Goal: Task Accomplishment & Management: Complete application form

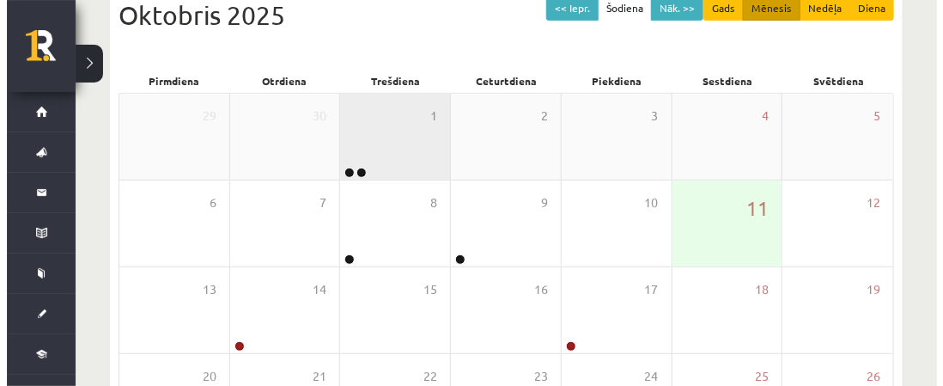
scroll to position [172, 0]
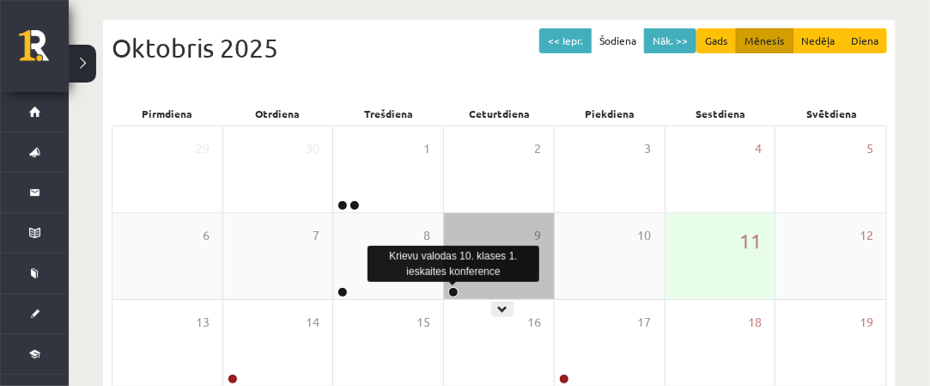
click at [450, 290] on link at bounding box center [453, 292] width 10 height 10
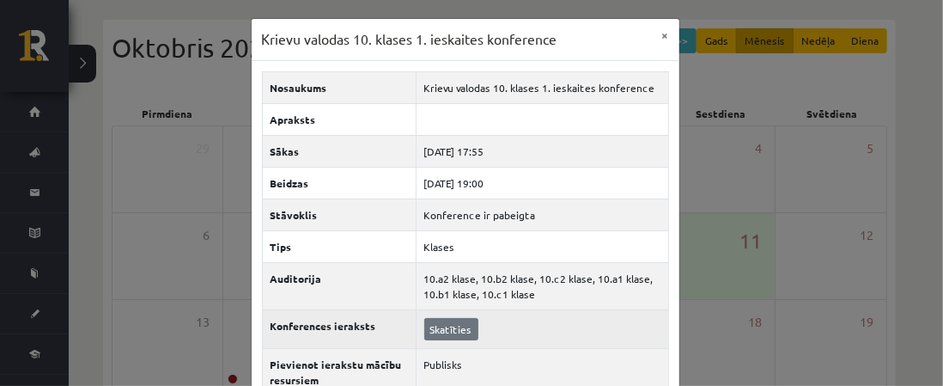
scroll to position [89, 0]
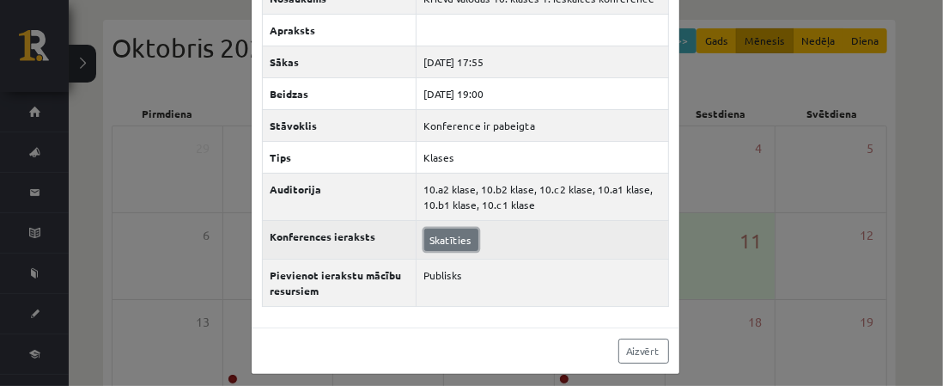
click at [453, 233] on link "Skatīties" at bounding box center [451, 239] width 54 height 22
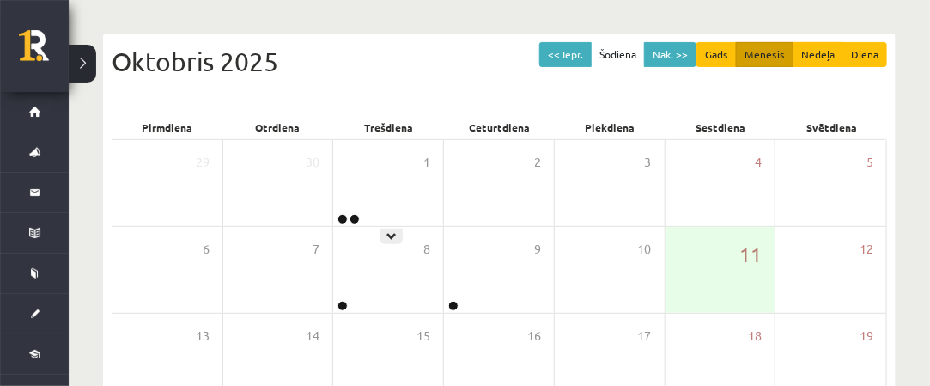
scroll to position [172, 0]
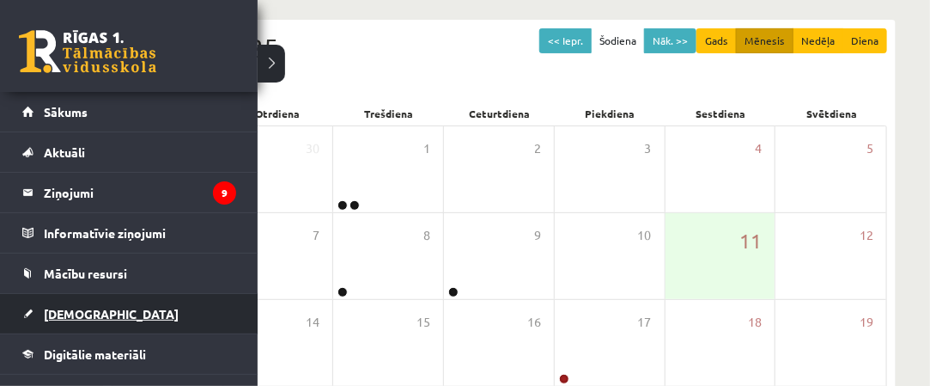
click at [128, 308] on link "[DEMOGRAPHIC_DATA]" at bounding box center [129, 313] width 214 height 39
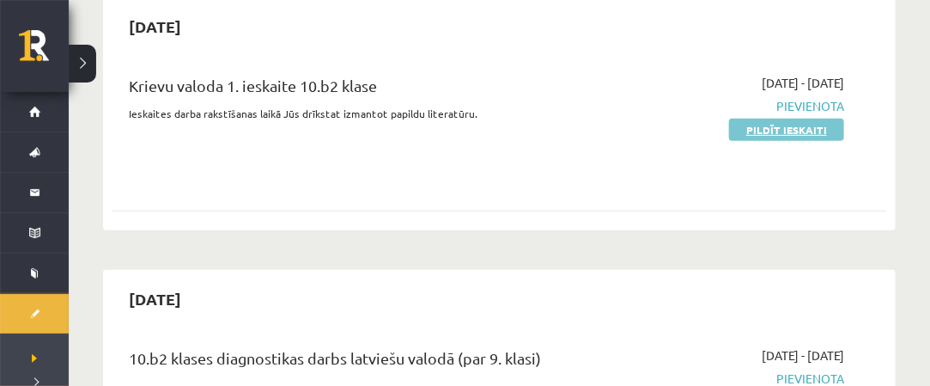
click at [805, 126] on link "Pildīt ieskaiti" at bounding box center [786, 129] width 115 height 22
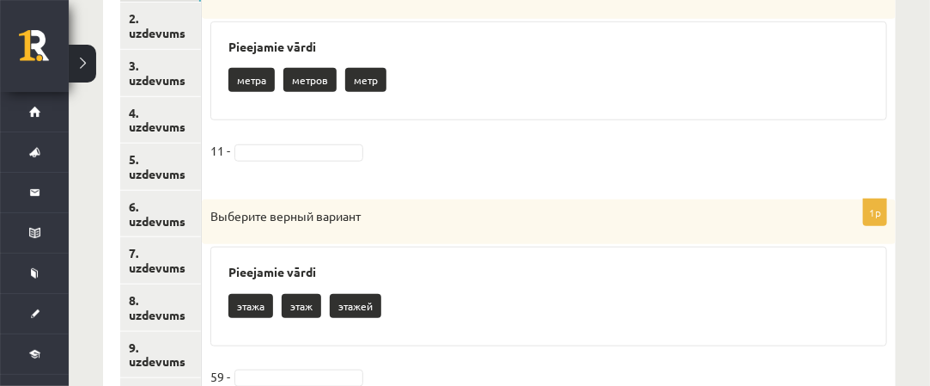
scroll to position [343, 0]
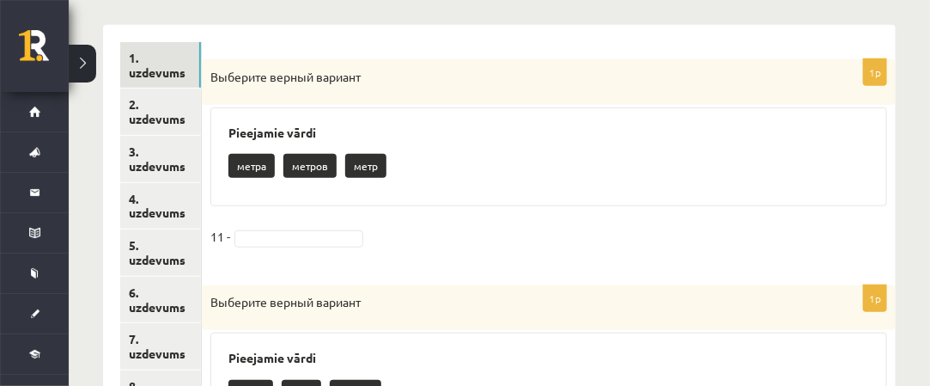
click at [319, 173] on p "метров" at bounding box center [309, 166] width 53 height 24
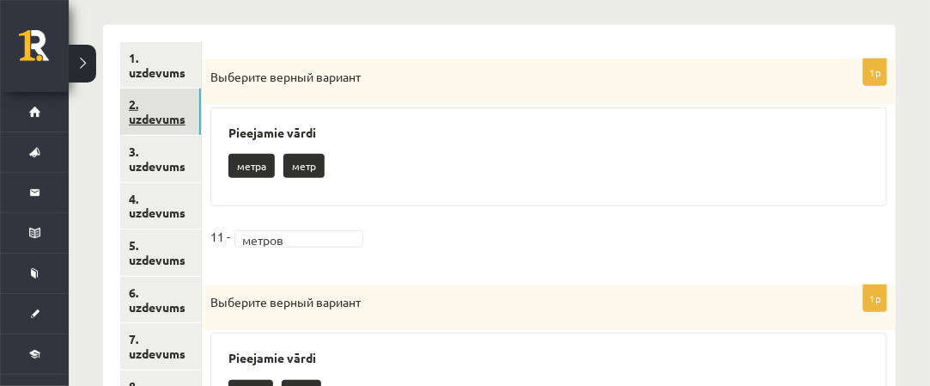
click at [188, 117] on link "2. uzdevums" at bounding box center [160, 111] width 81 height 46
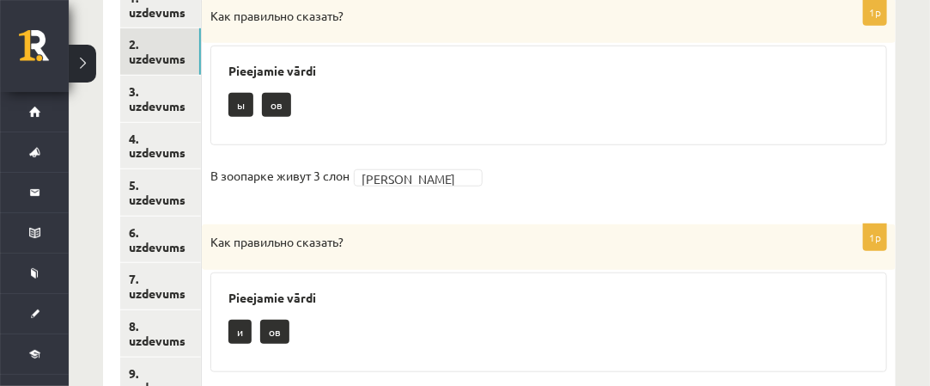
scroll to position [404, 0]
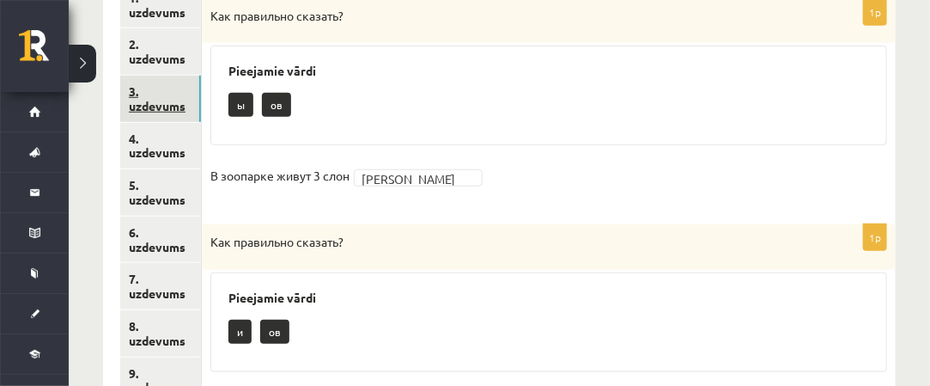
click at [160, 99] on link "3. uzdevums" at bounding box center [160, 99] width 81 height 46
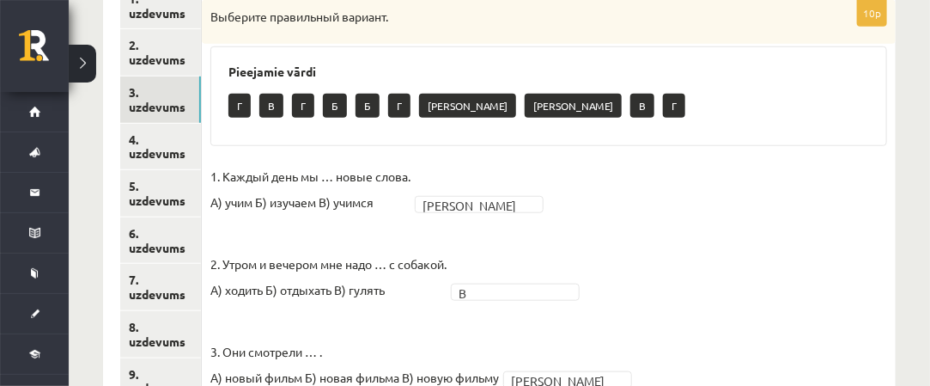
scroll to position [402, 0]
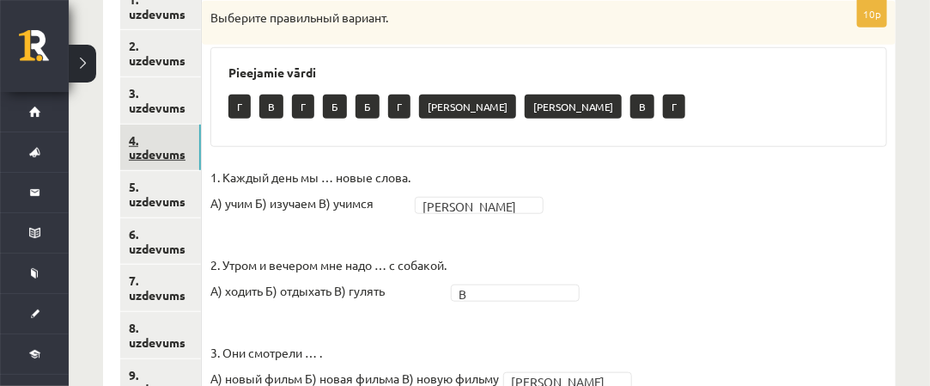
click at [179, 149] on link "4. uzdevums" at bounding box center [160, 147] width 81 height 46
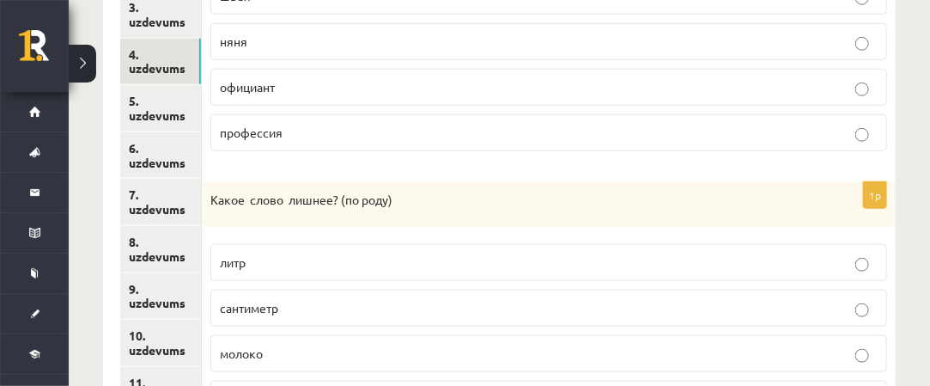
scroll to position [512, 0]
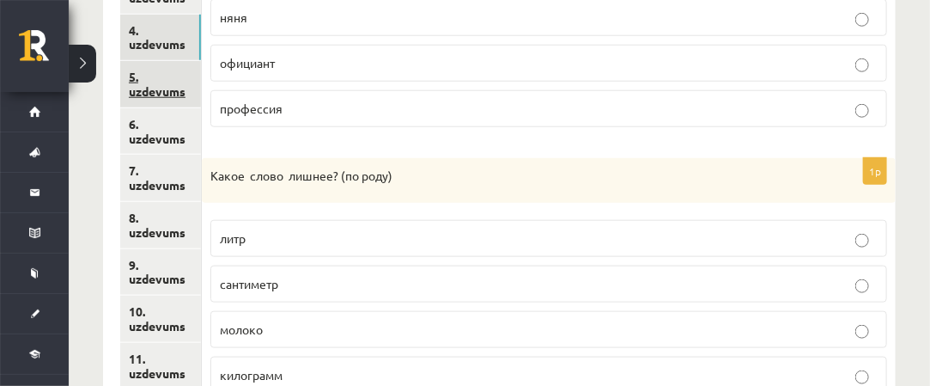
click at [161, 86] on link "5. uzdevums" at bounding box center [160, 84] width 81 height 46
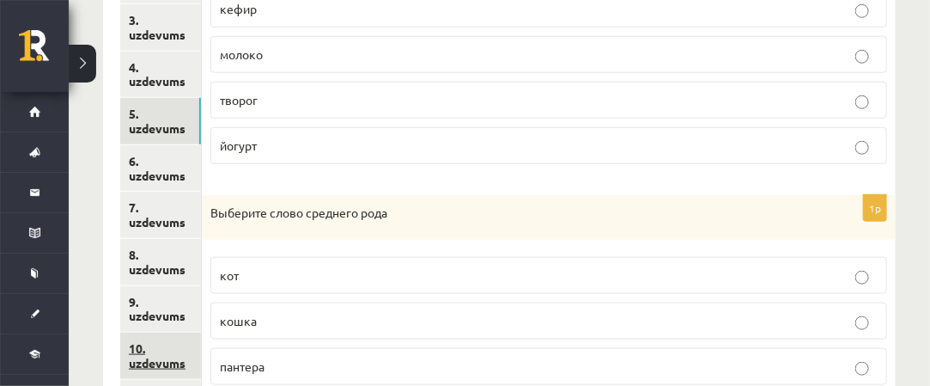
scroll to position [510, 0]
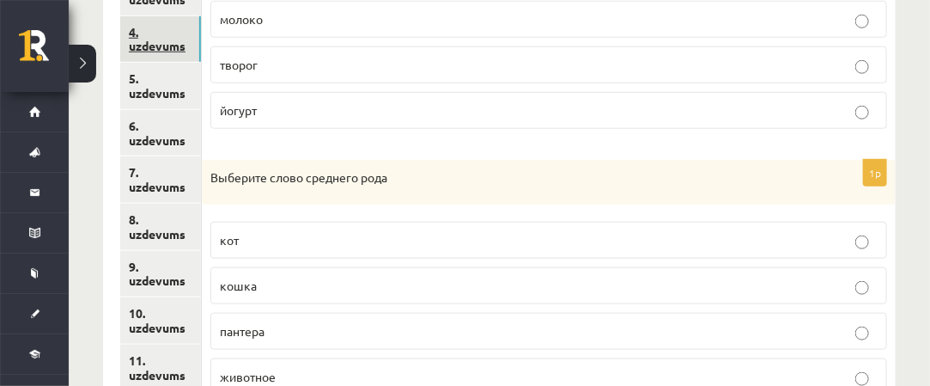
click at [168, 46] on link "4. uzdevums" at bounding box center [160, 39] width 81 height 46
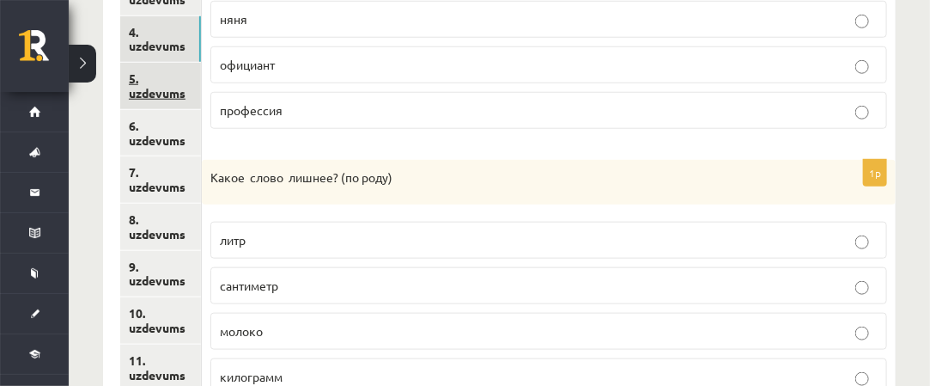
click at [185, 89] on link "5. uzdevums" at bounding box center [160, 86] width 81 height 46
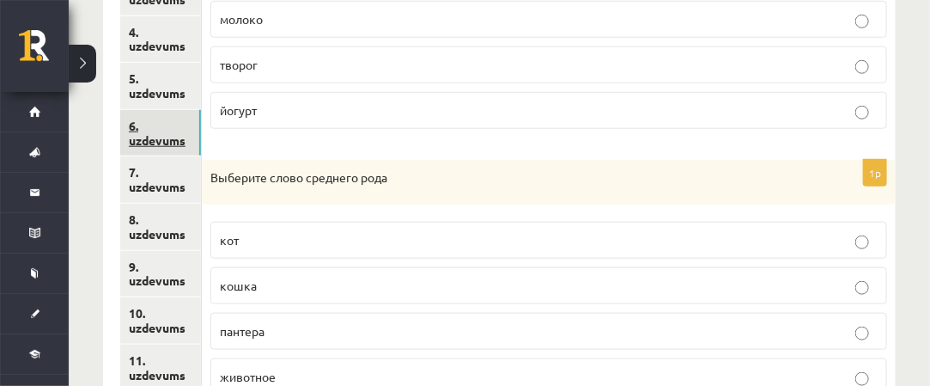
click at [189, 138] on link "6. uzdevums" at bounding box center [160, 133] width 81 height 46
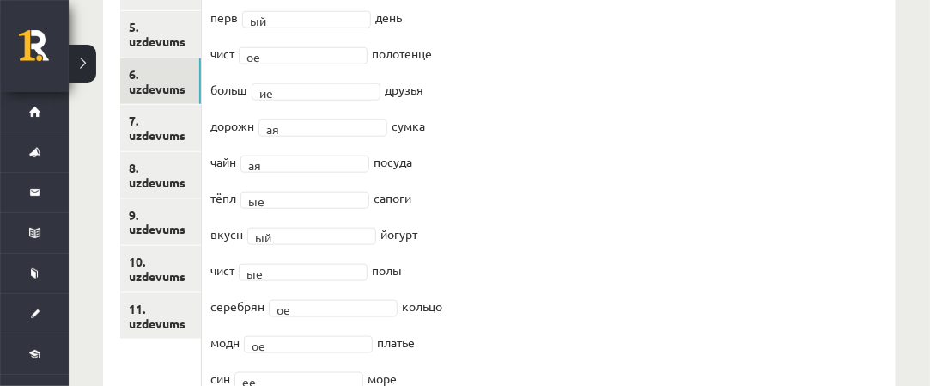
scroll to position [522, 0]
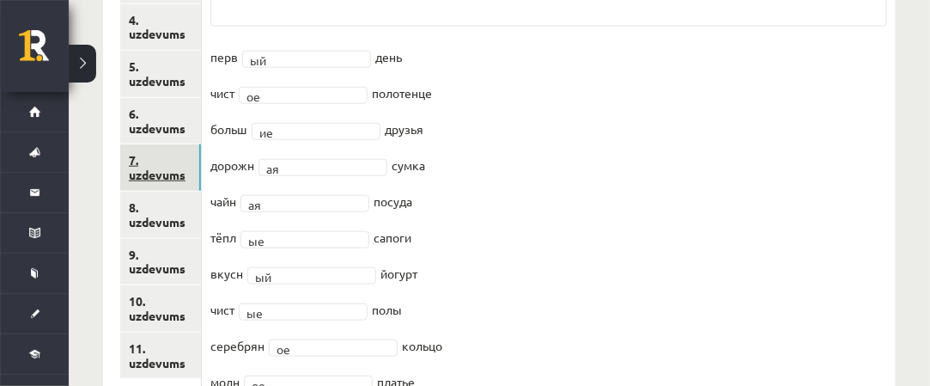
click at [173, 168] on link "7. uzdevums" at bounding box center [160, 167] width 81 height 46
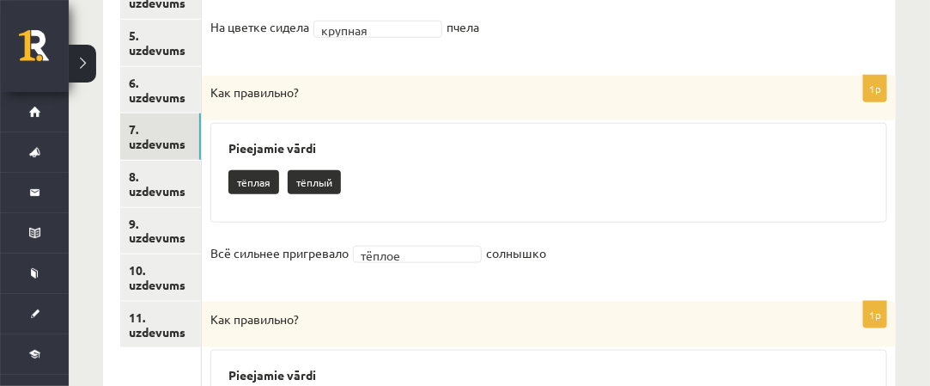
scroll to position [575, 0]
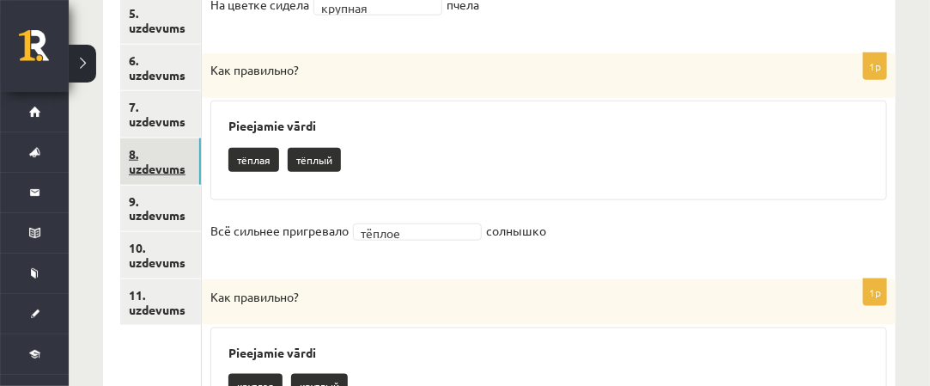
click at [185, 157] on link "8. uzdevums" at bounding box center [160, 161] width 81 height 46
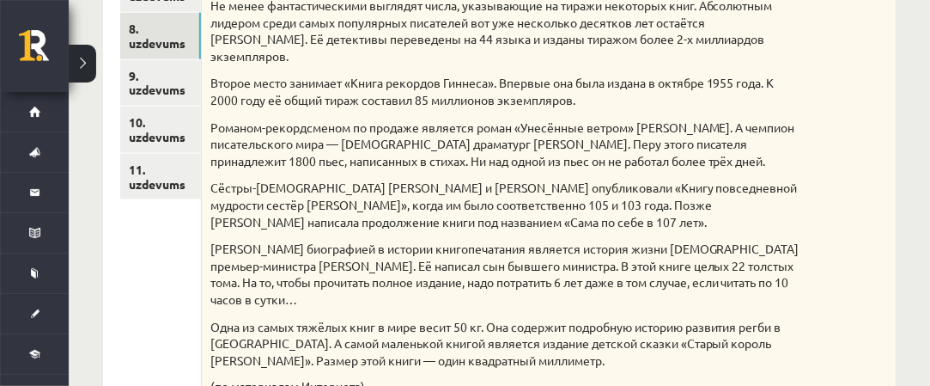
scroll to position [668, 0]
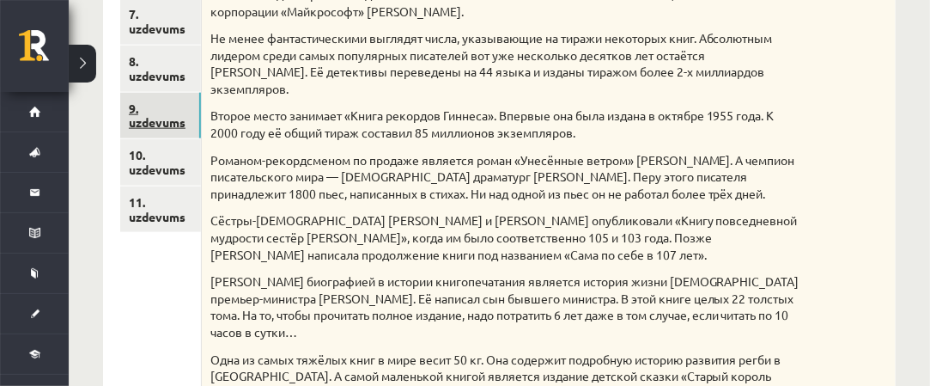
click at [179, 120] on link "9. uzdevums" at bounding box center [160, 116] width 81 height 46
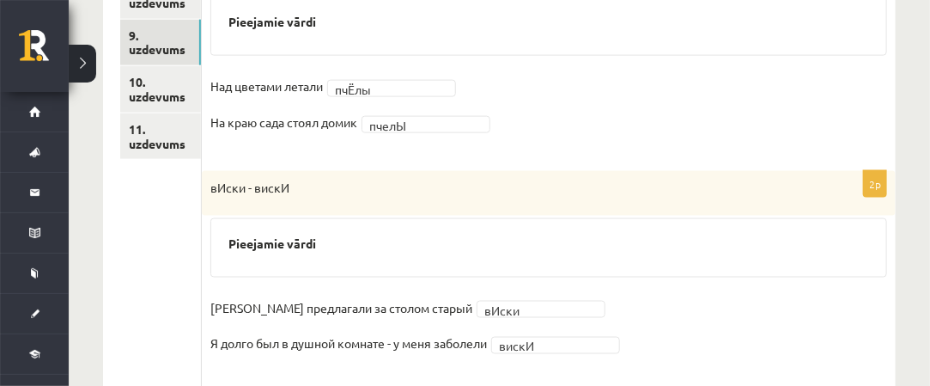
scroll to position [655, 0]
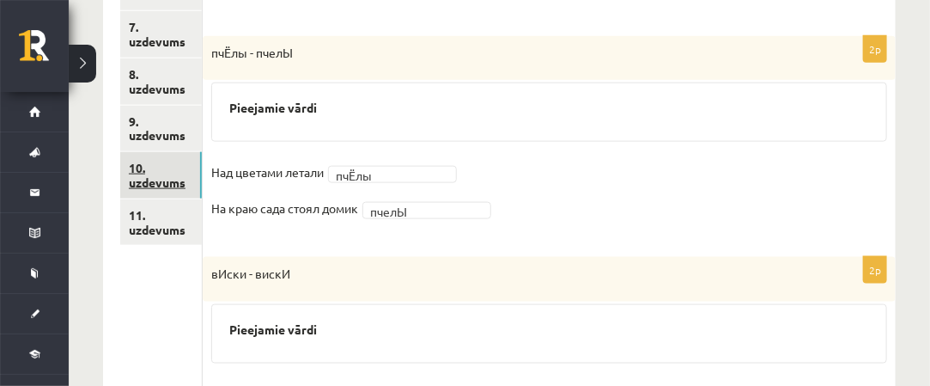
click at [159, 182] on link "10. uzdevums" at bounding box center [161, 175] width 82 height 46
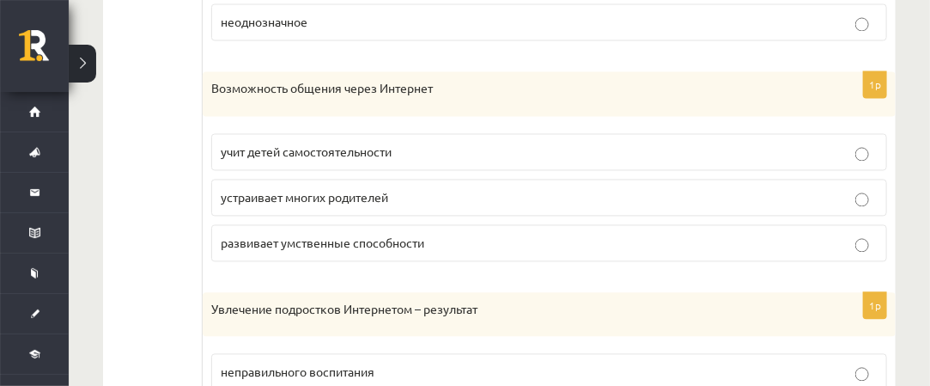
scroll to position [720, 0]
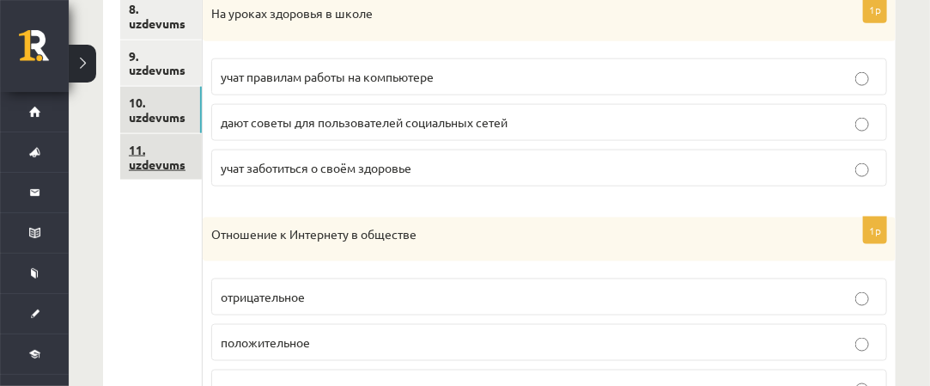
click at [178, 162] on link "11. uzdevums" at bounding box center [161, 157] width 82 height 46
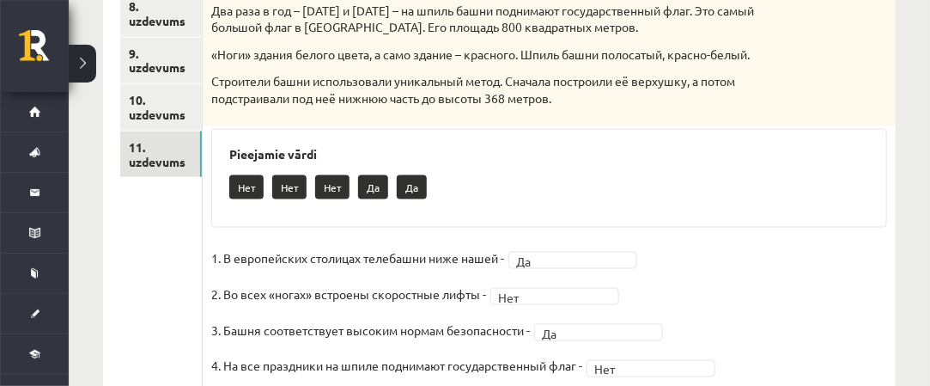
scroll to position [701, 0]
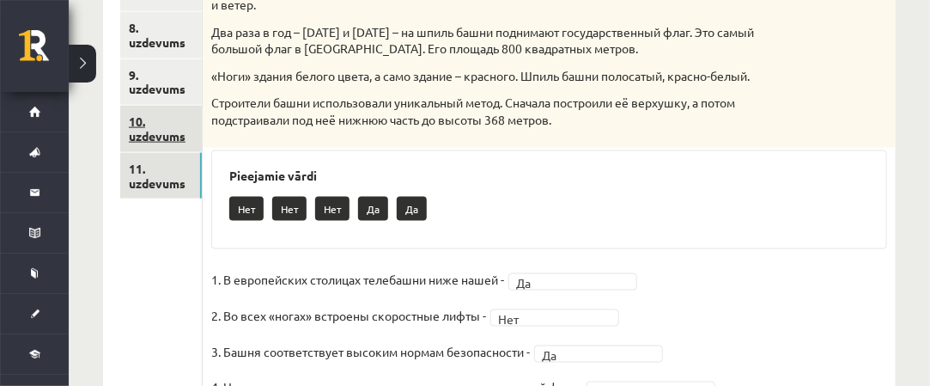
click at [190, 134] on link "10. uzdevums" at bounding box center [161, 129] width 82 height 46
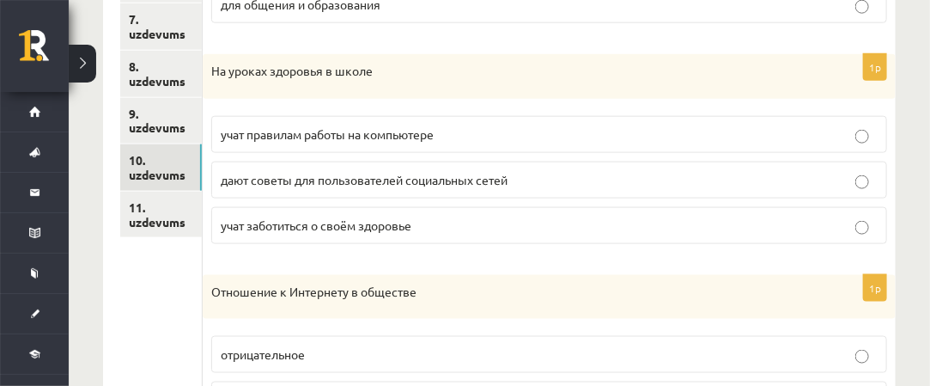
scroll to position [687, 0]
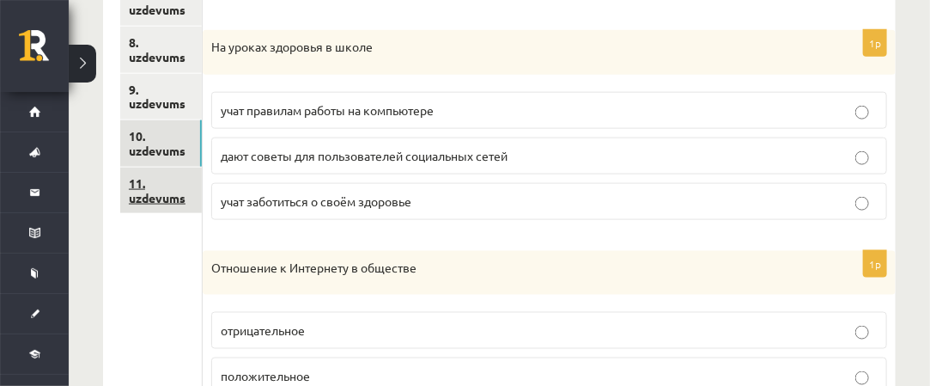
click at [146, 200] on link "11. uzdevums" at bounding box center [161, 190] width 82 height 46
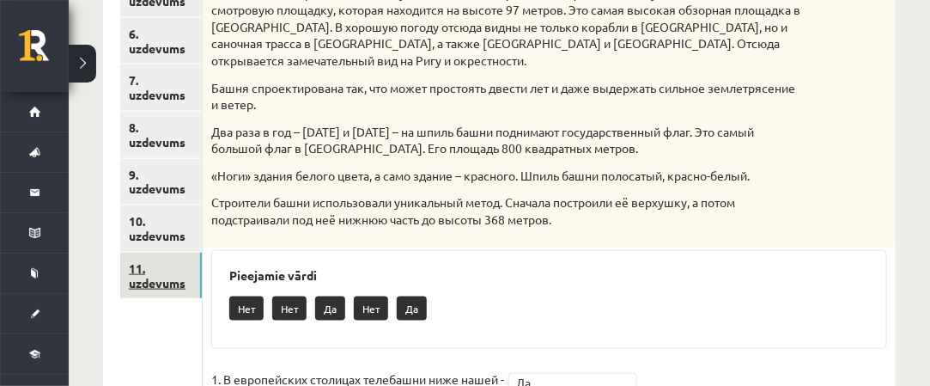
scroll to position [515, 0]
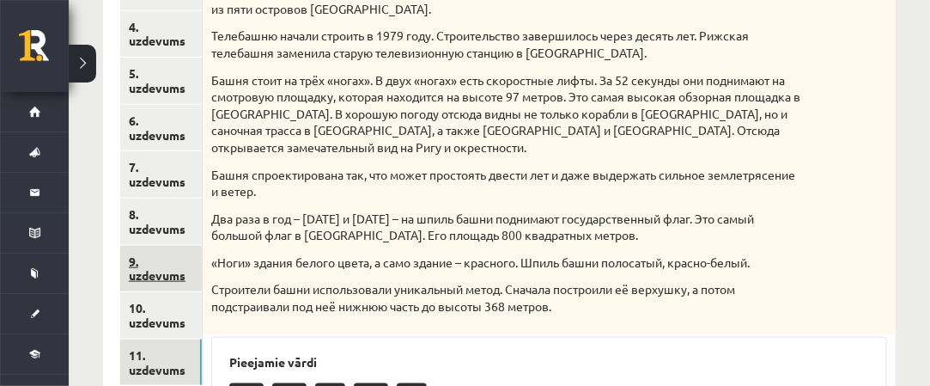
click at [197, 281] on link "9. uzdevums" at bounding box center [161, 269] width 82 height 46
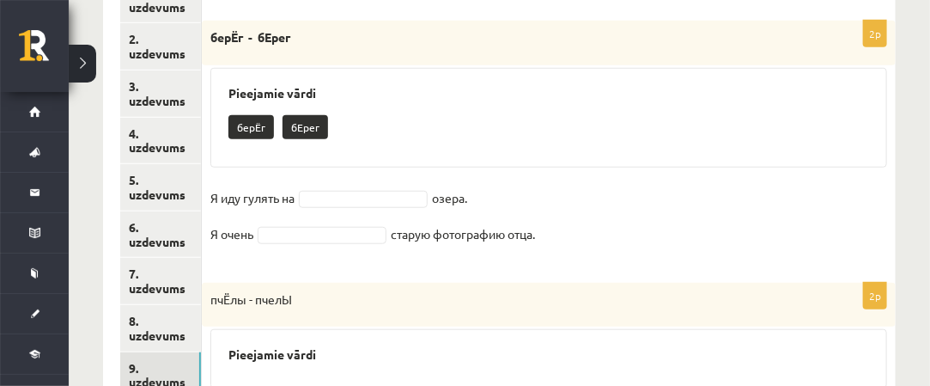
scroll to position [429, 0]
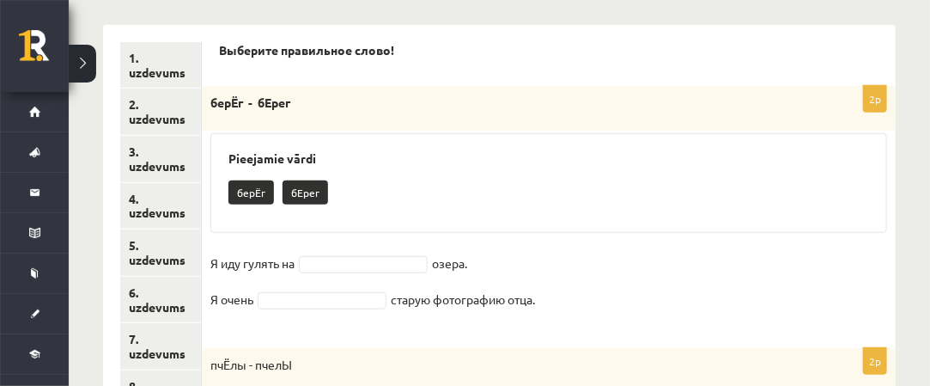
click at [313, 180] on p "бЕрег" at bounding box center [305, 192] width 46 height 24
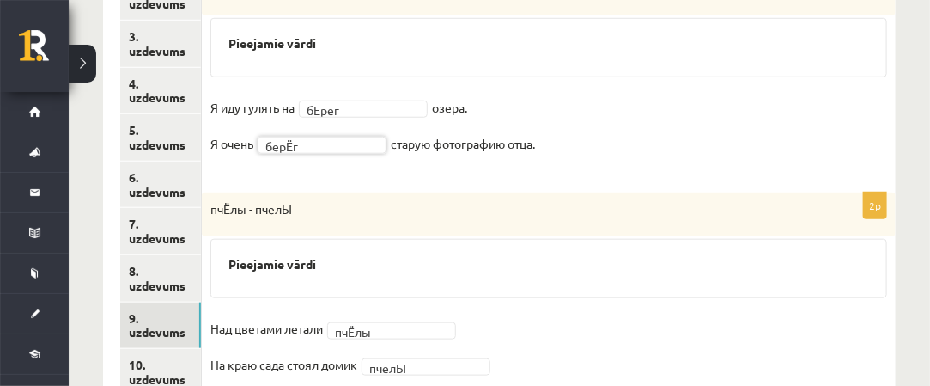
scroll to position [443, 0]
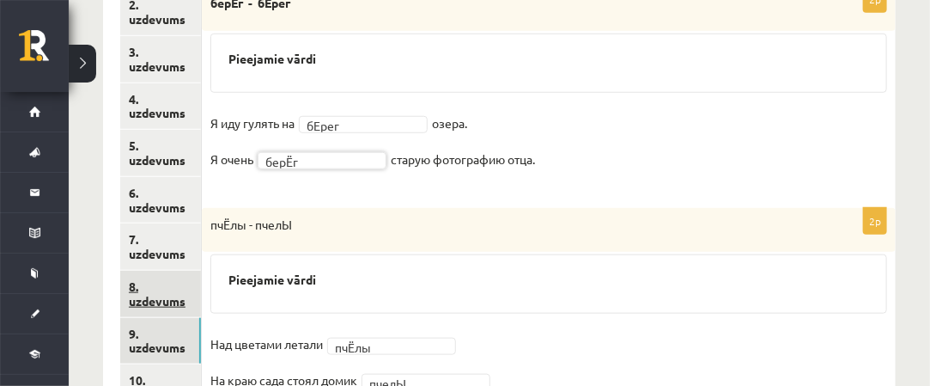
click at [156, 281] on link "8. uzdevums" at bounding box center [160, 293] width 81 height 46
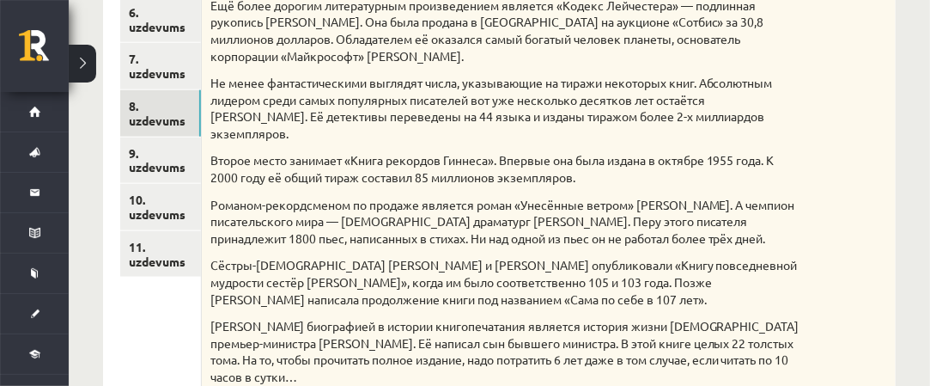
scroll to position [582, 0]
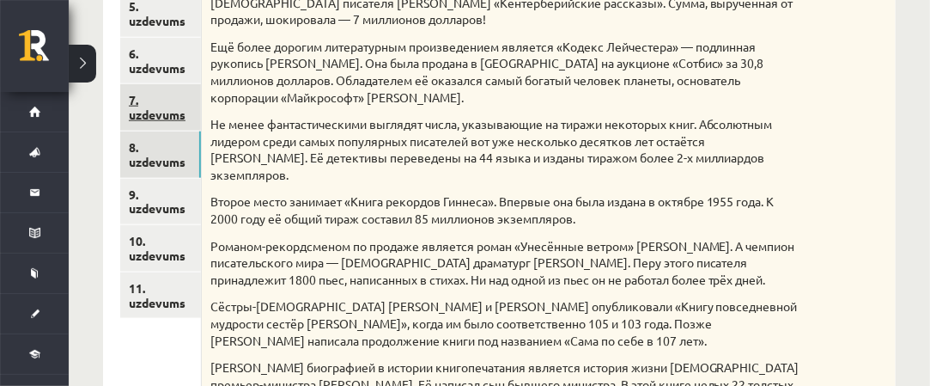
click at [170, 111] on link "7. uzdevums" at bounding box center [160, 107] width 81 height 46
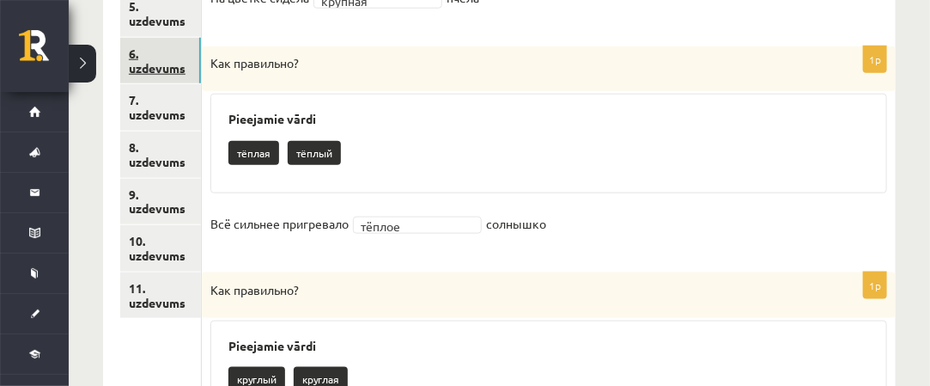
click at [168, 72] on link "6. uzdevums" at bounding box center [160, 61] width 81 height 46
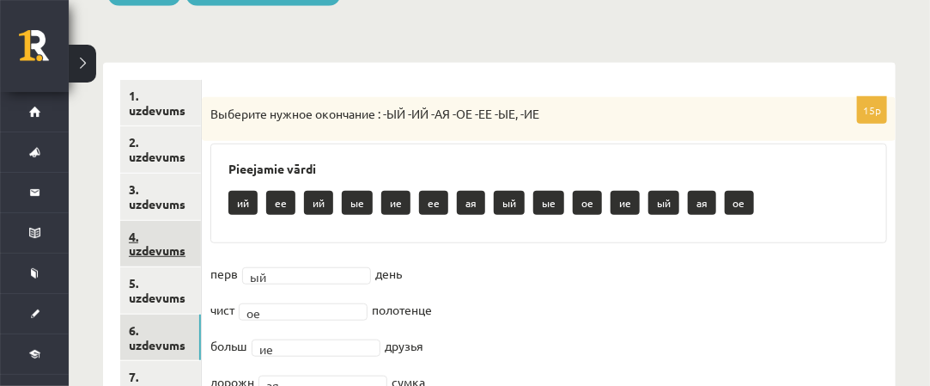
scroll to position [325, 0]
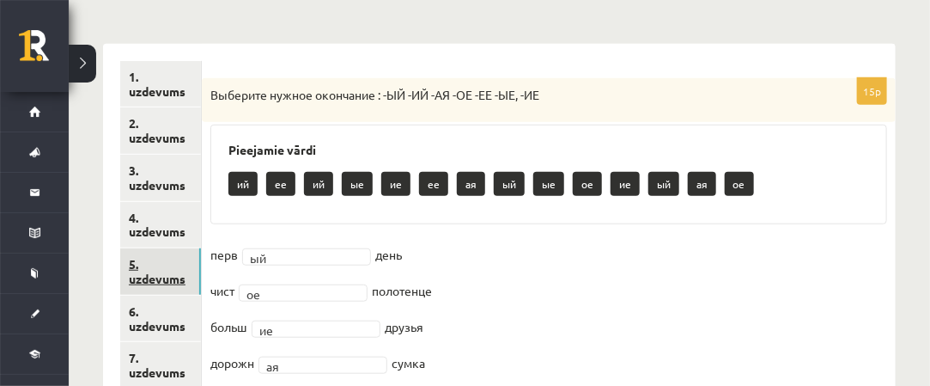
click at [179, 282] on link "5. uzdevums" at bounding box center [160, 271] width 81 height 46
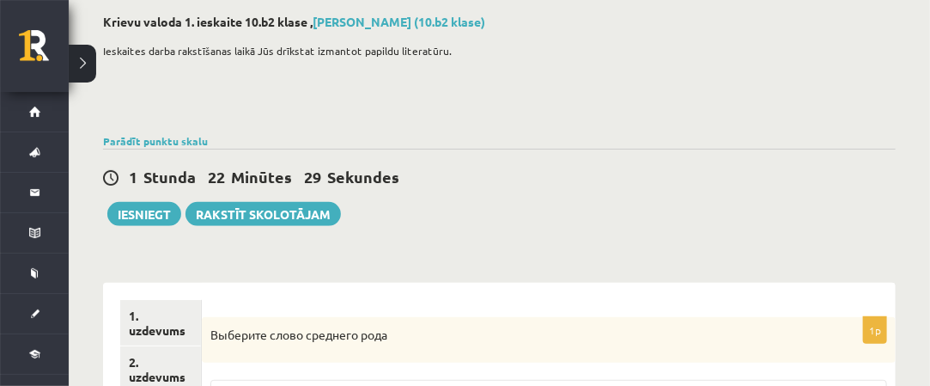
scroll to position [258, 0]
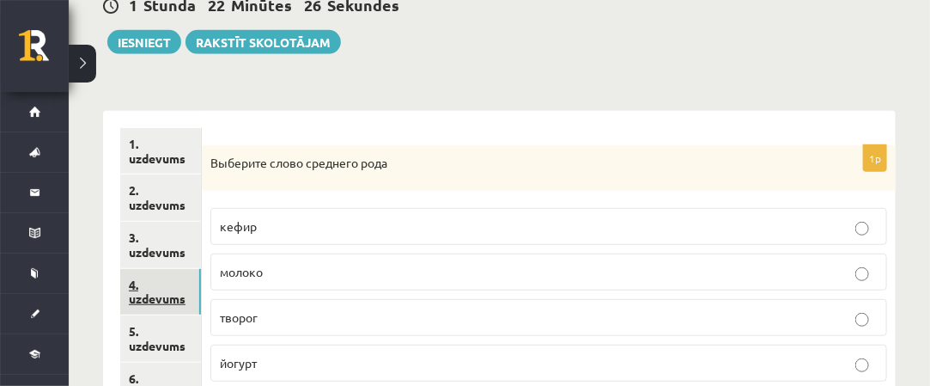
click at [172, 297] on link "4. uzdevums" at bounding box center [160, 292] width 81 height 46
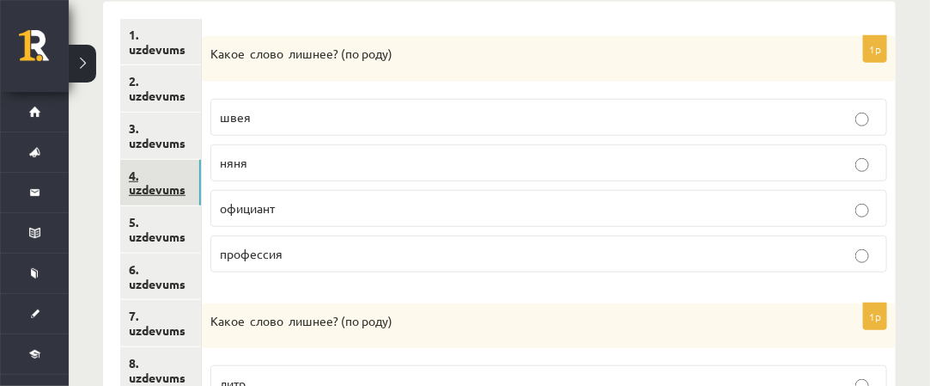
scroll to position [343, 0]
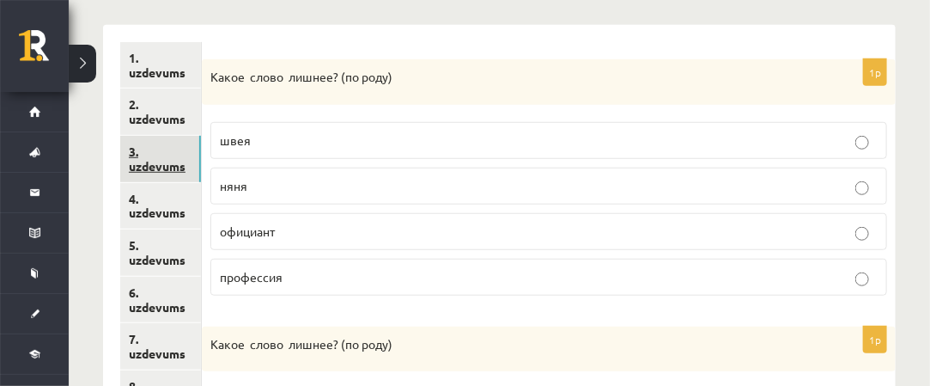
click at [179, 158] on link "3. uzdevums" at bounding box center [160, 159] width 81 height 46
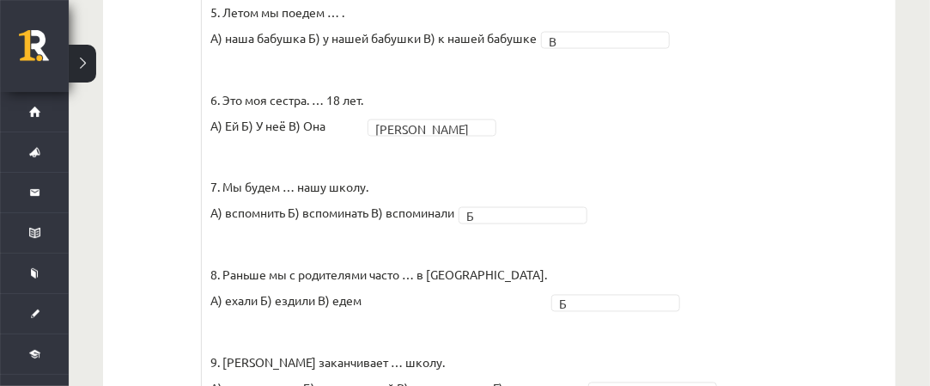
scroll to position [230, 0]
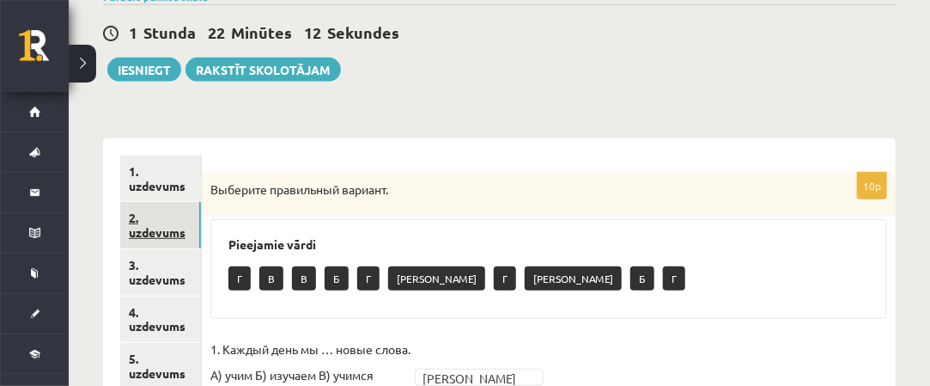
click at [179, 226] on link "2. uzdevums" at bounding box center [160, 225] width 81 height 46
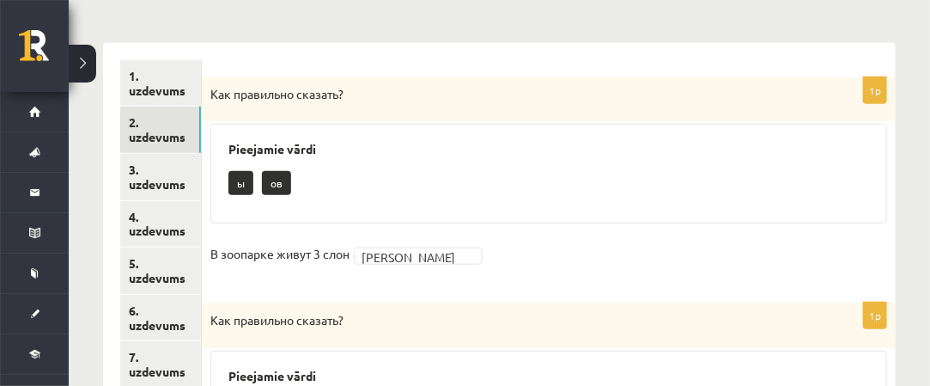
scroll to position [316, 0]
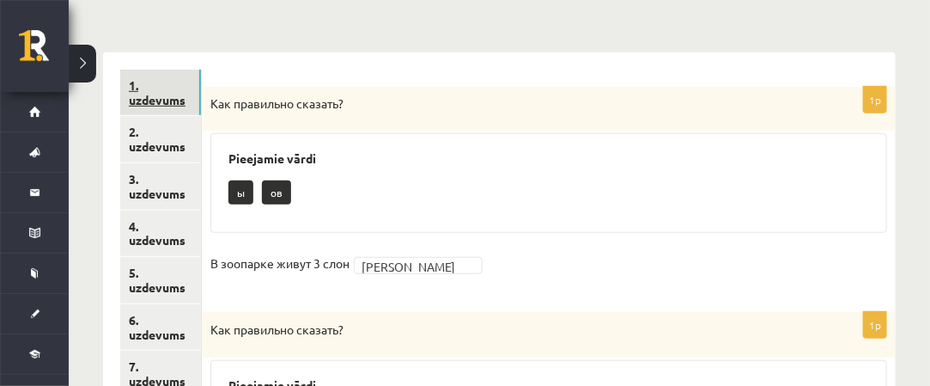
click at [186, 100] on link "1. uzdevums" at bounding box center [160, 93] width 81 height 46
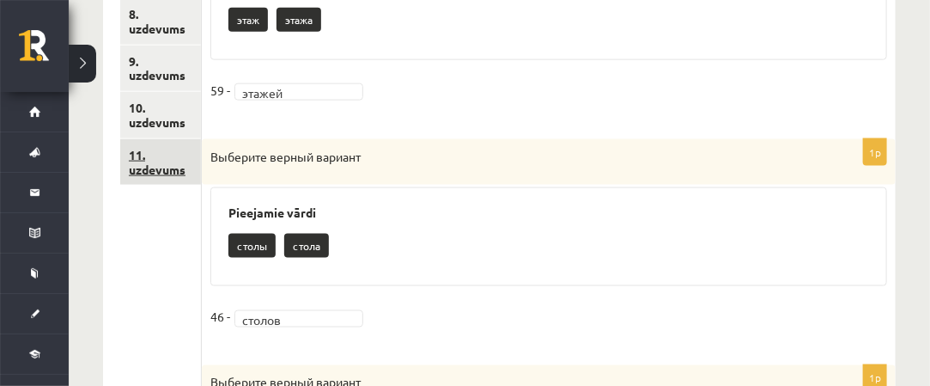
scroll to position [773, 0]
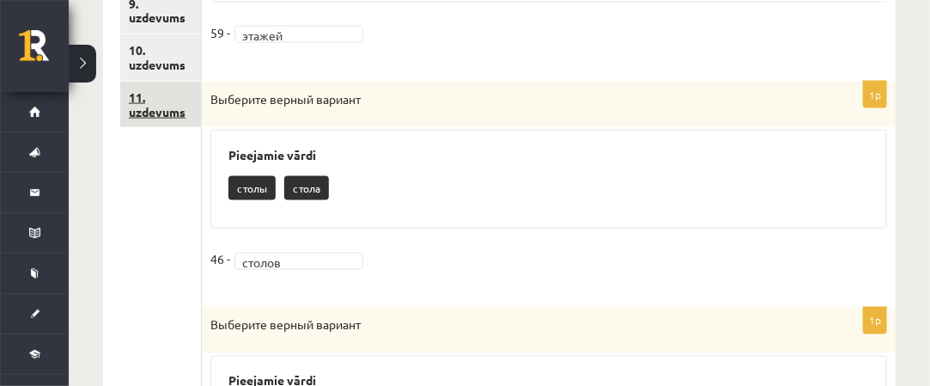
click at [156, 103] on link "11. uzdevums" at bounding box center [160, 105] width 81 height 46
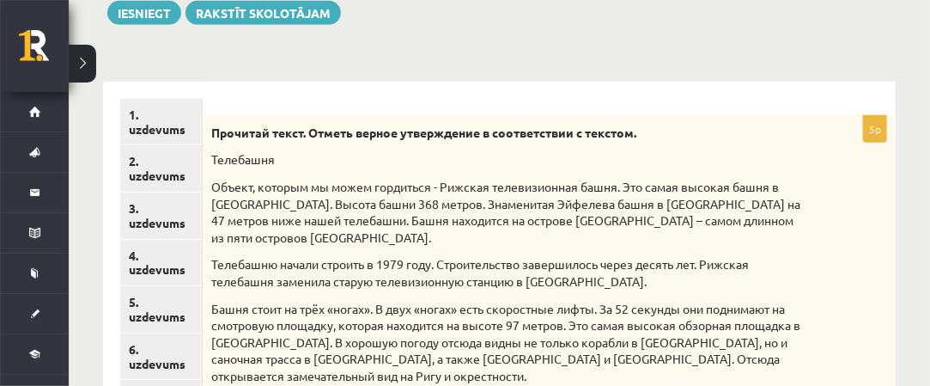
scroll to position [0, 0]
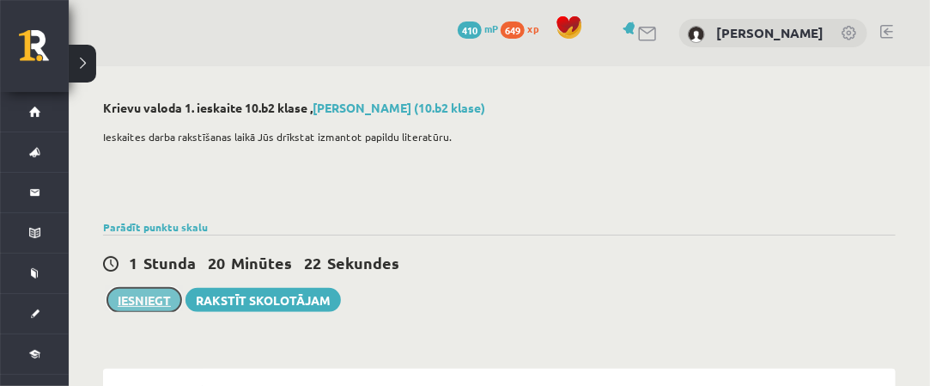
click at [158, 303] on button "Iesniegt" at bounding box center [144, 300] width 74 height 24
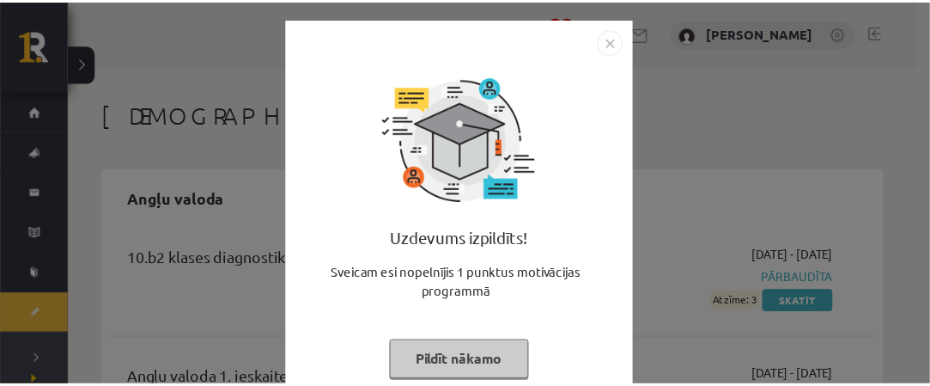
scroll to position [39, 0]
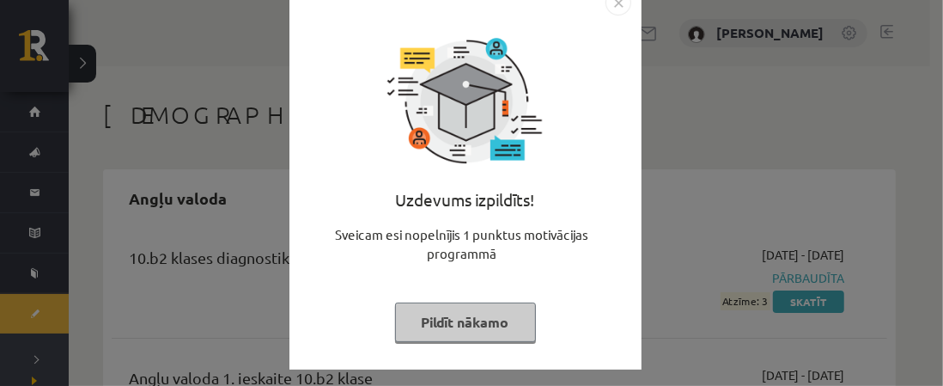
click at [613, 3] on img "Close" at bounding box center [618, 3] width 26 height 26
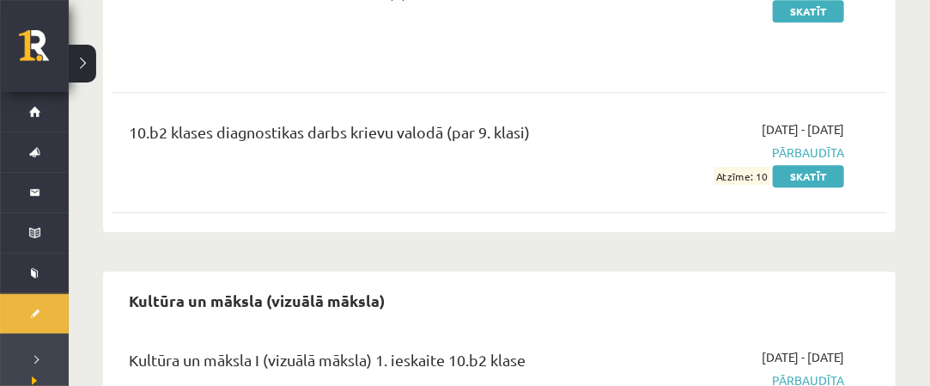
scroll to position [1631, 0]
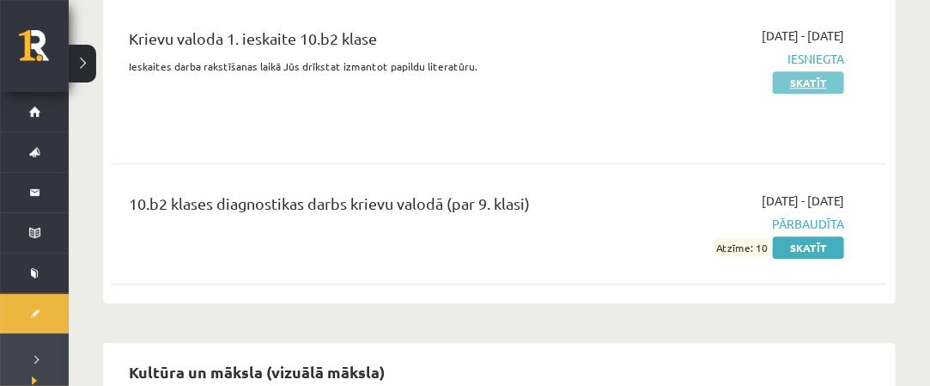
click at [819, 71] on link "Skatīt" at bounding box center [808, 82] width 71 height 22
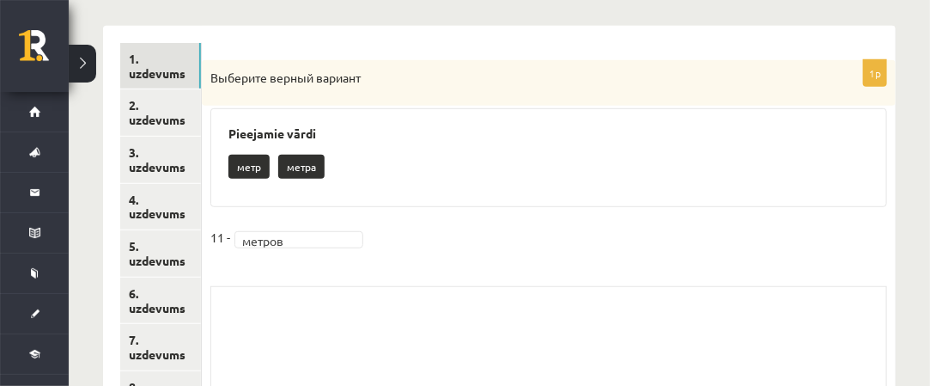
scroll to position [386, 0]
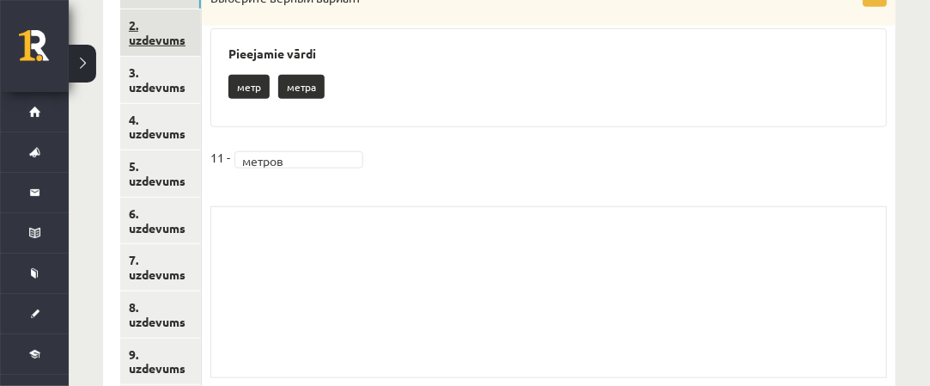
click at [184, 46] on link "2. uzdevums" at bounding box center [160, 32] width 81 height 46
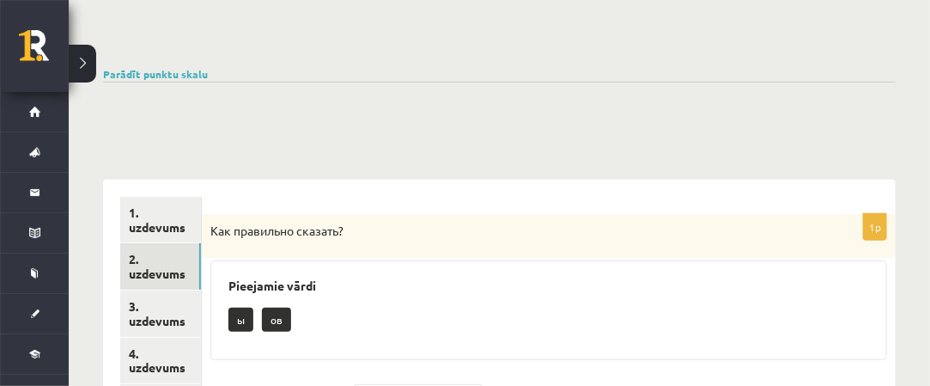
scroll to position [0, 0]
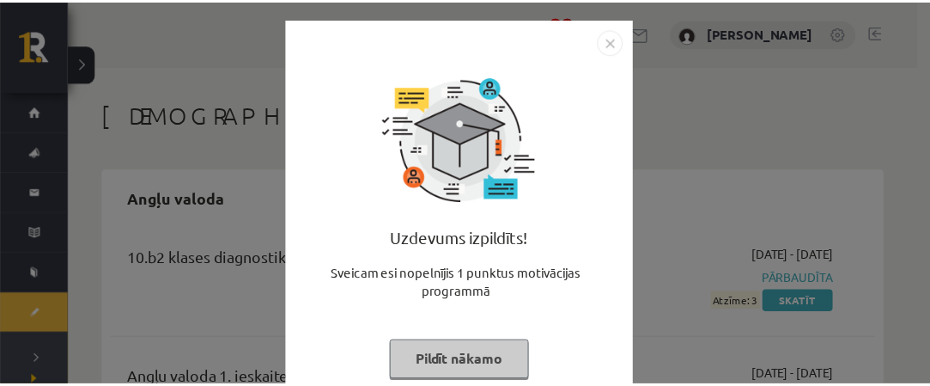
scroll to position [1631, 0]
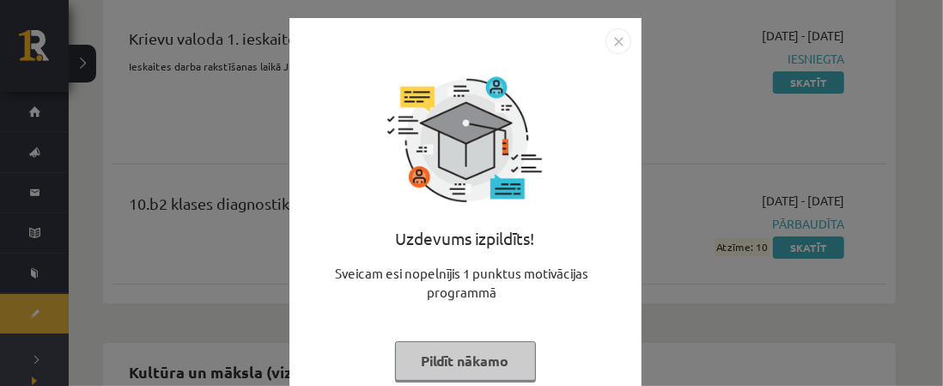
click at [610, 37] on img "Close" at bounding box center [618, 41] width 26 height 26
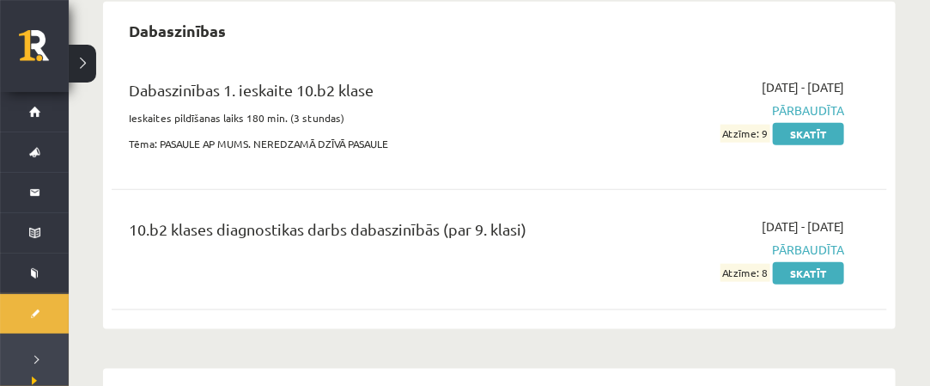
scroll to position [0, 0]
